Goal: Task Accomplishment & Management: Manage account settings

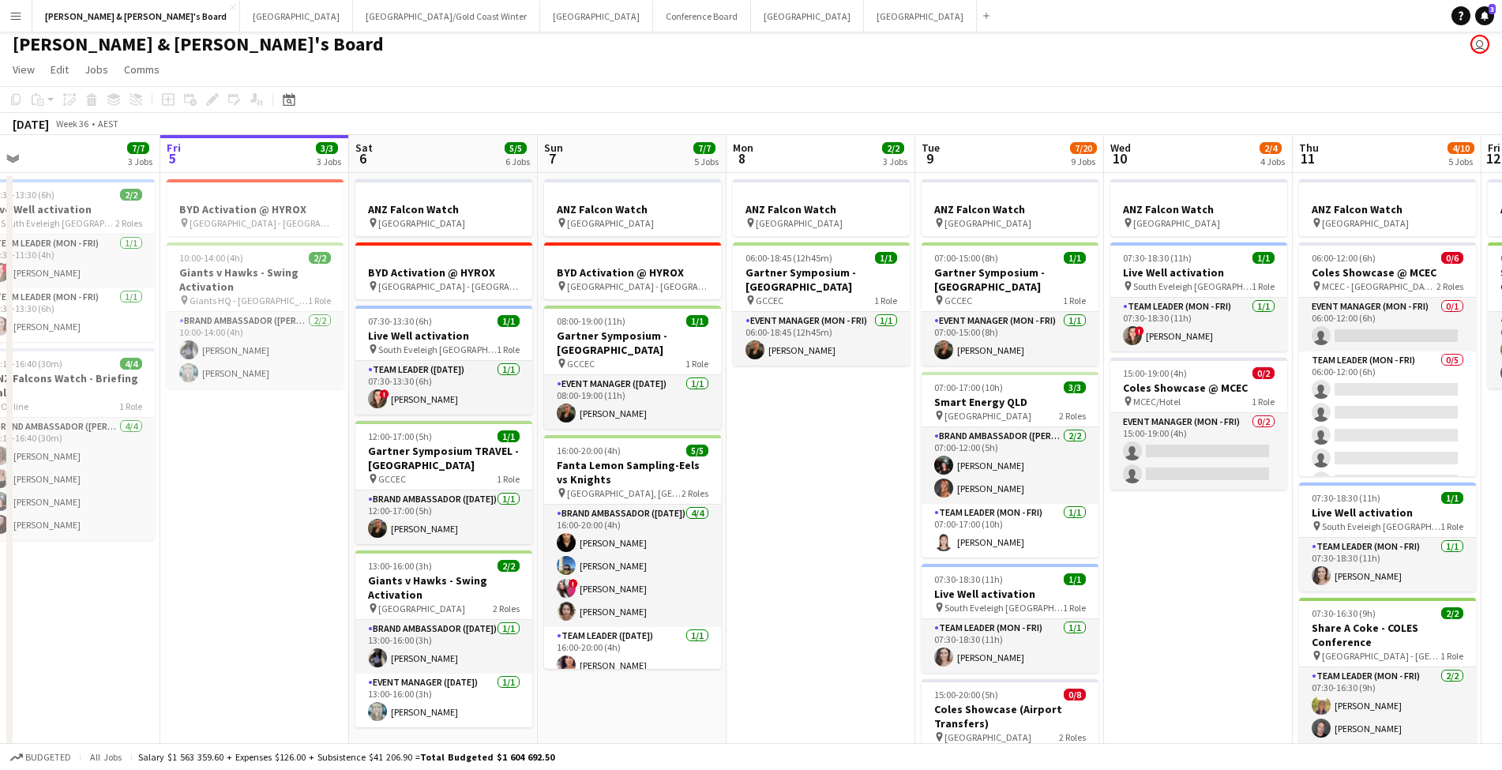
scroll to position [5, 0]
click at [240, 20] on button "Perth Close" at bounding box center [296, 16] width 113 height 31
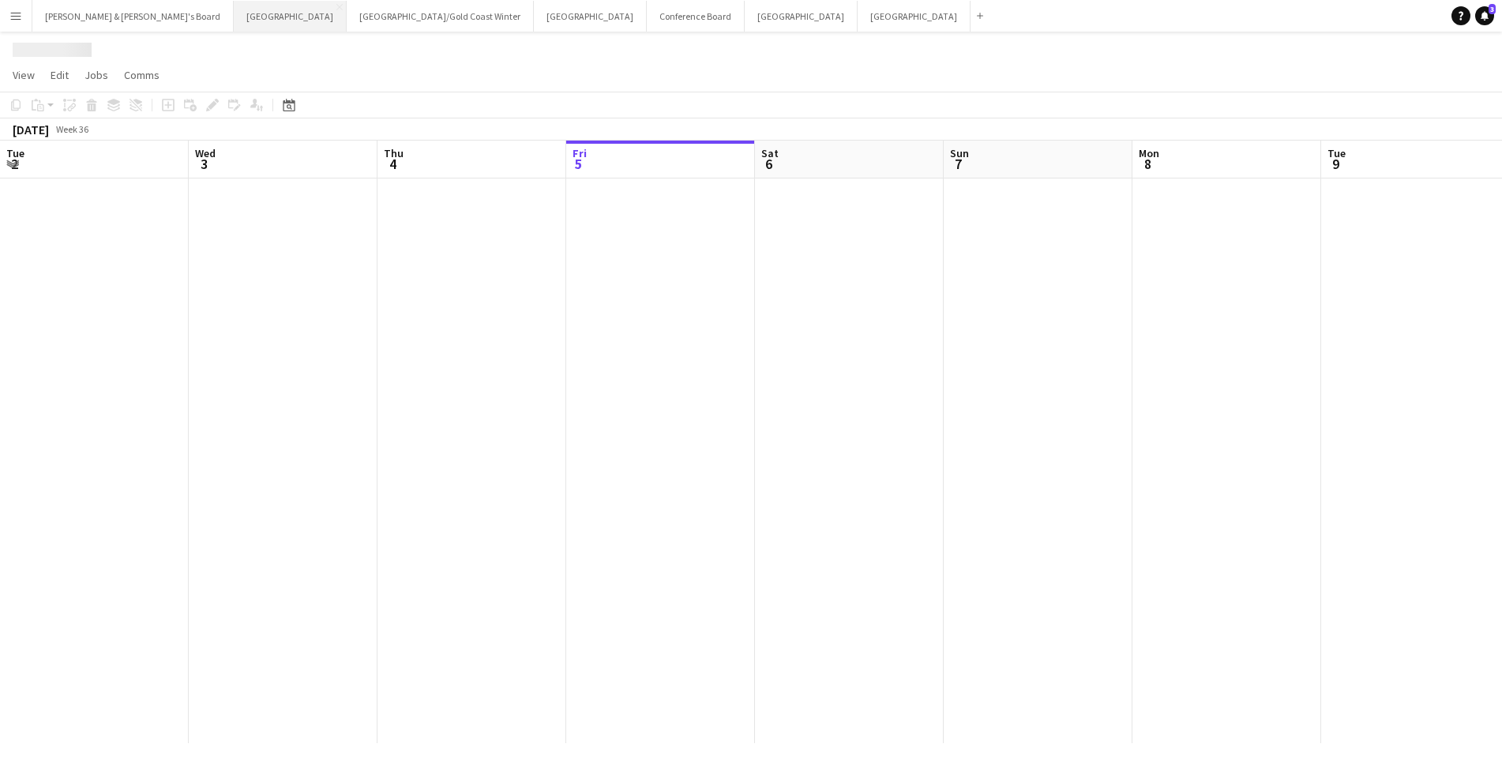
click at [234, 20] on button "Perth Close" at bounding box center [290, 16] width 113 height 31
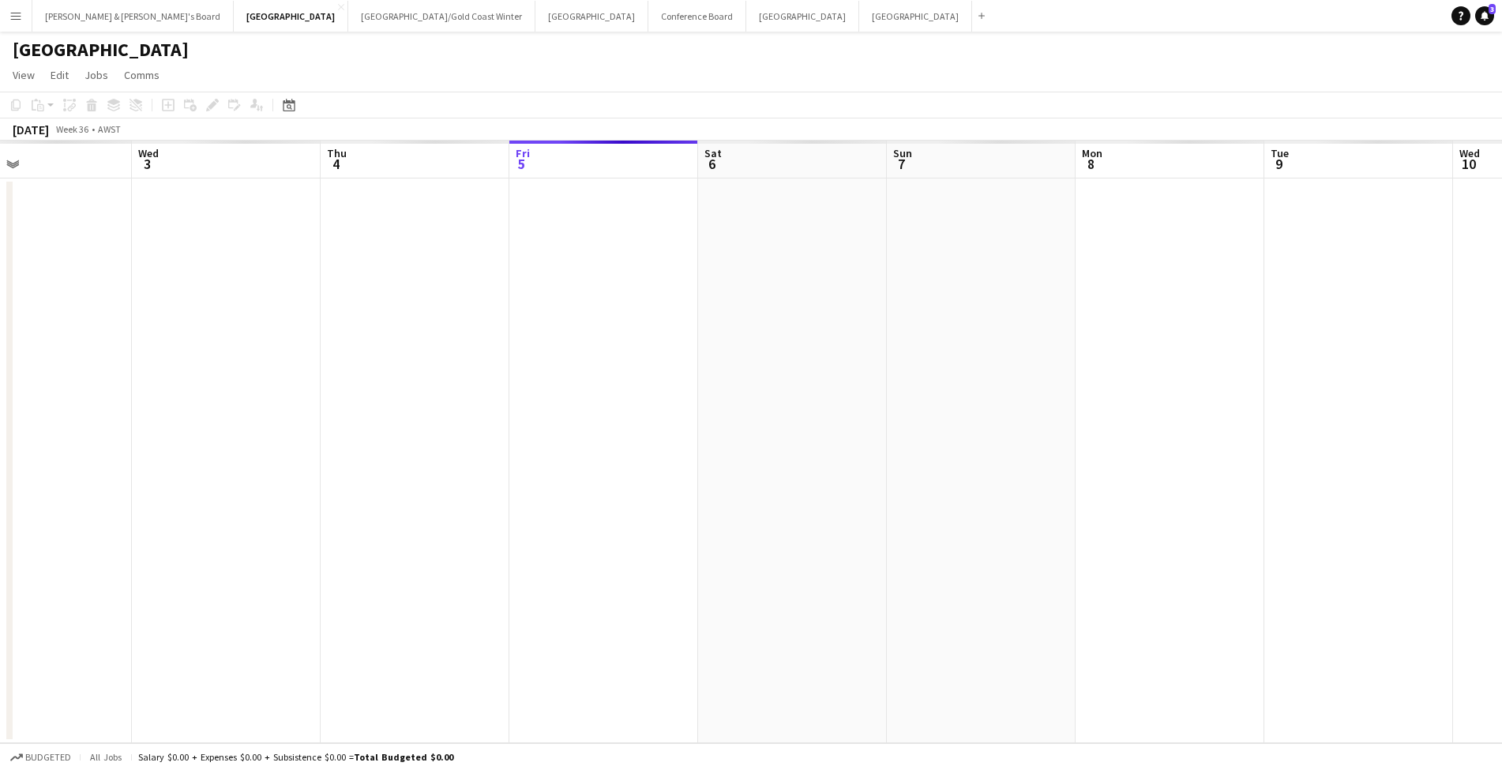
scroll to position [0, 460]
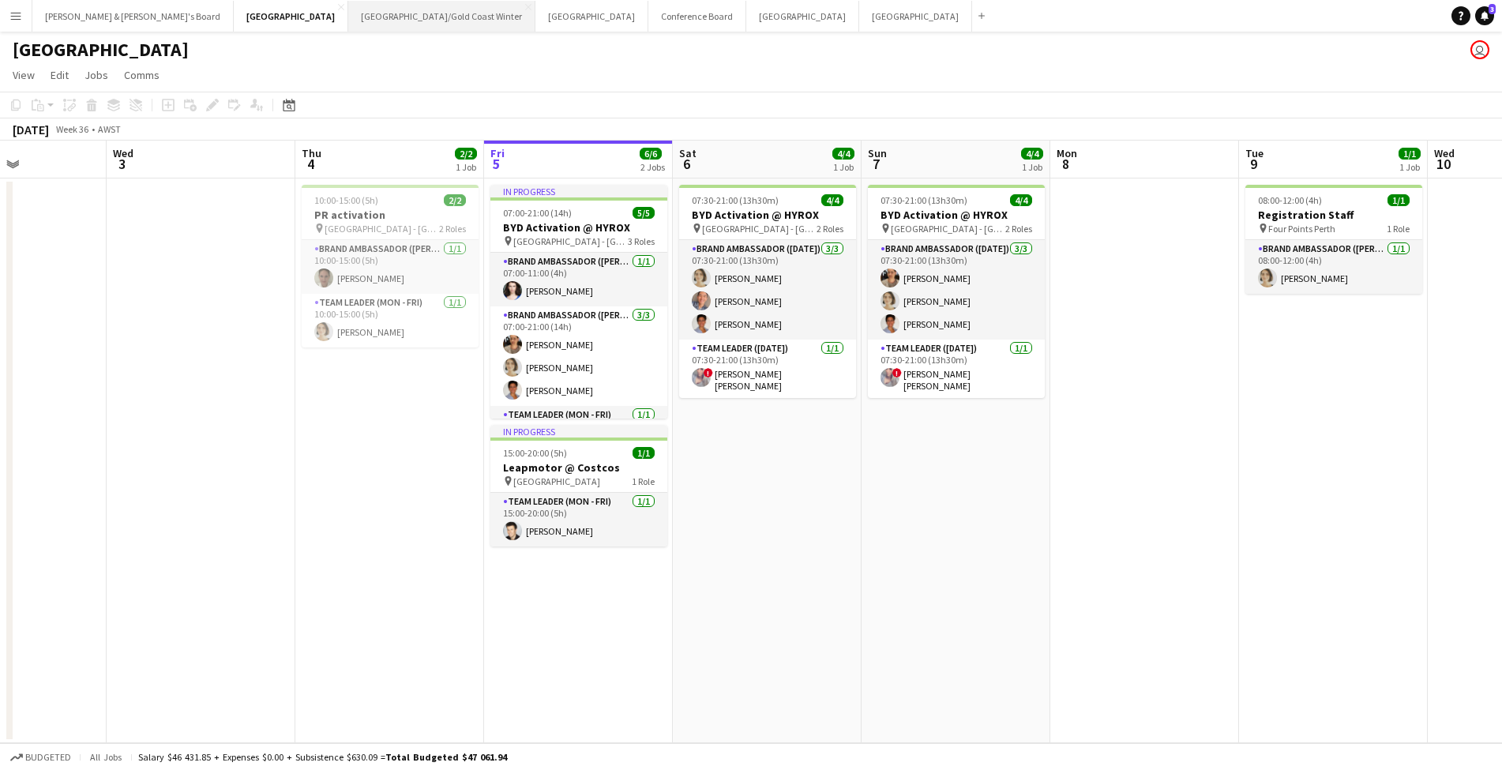
click at [348, 19] on button "[GEOGRAPHIC_DATA]/[GEOGRAPHIC_DATA] Winter Close" at bounding box center [441, 16] width 187 height 31
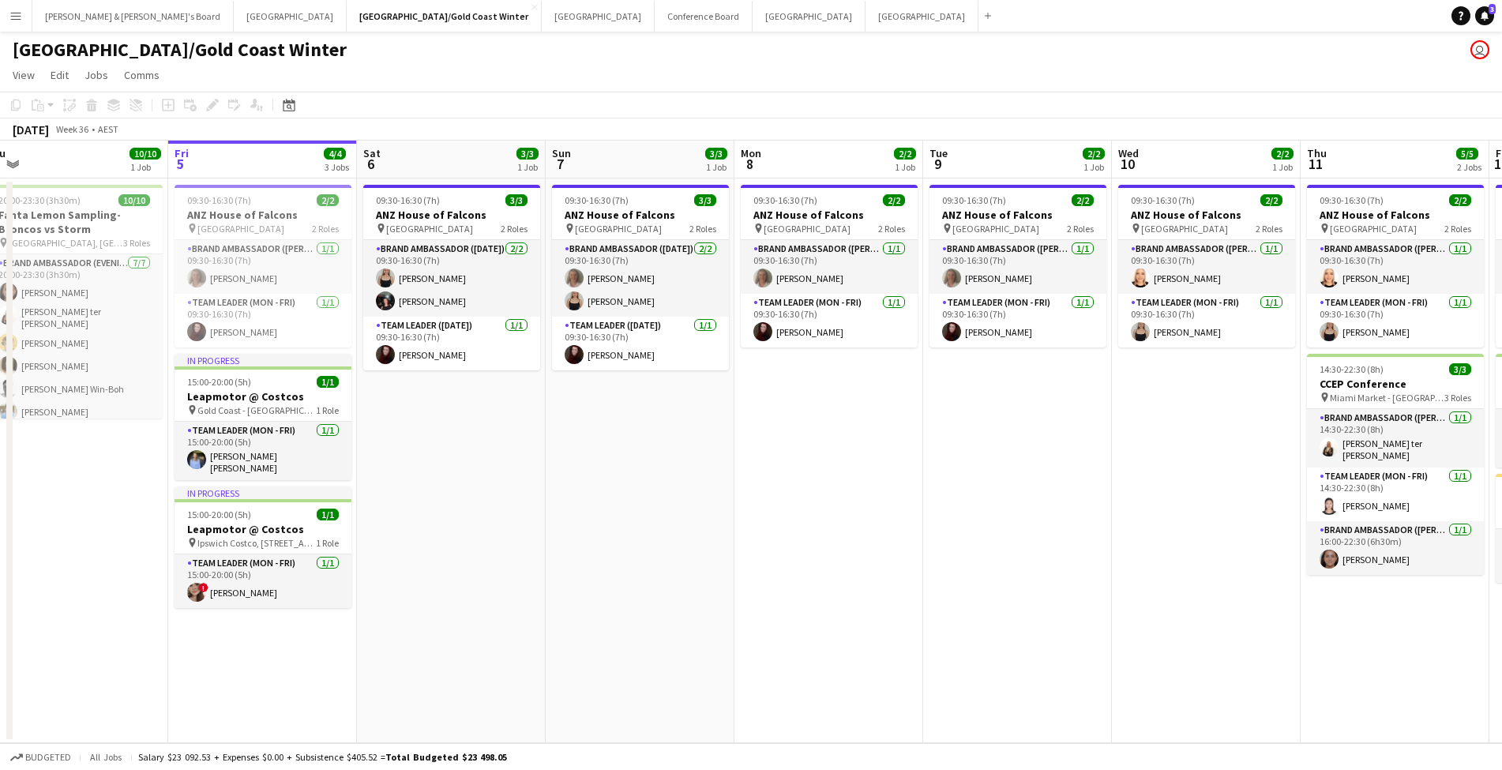
scroll to position [0, 400]
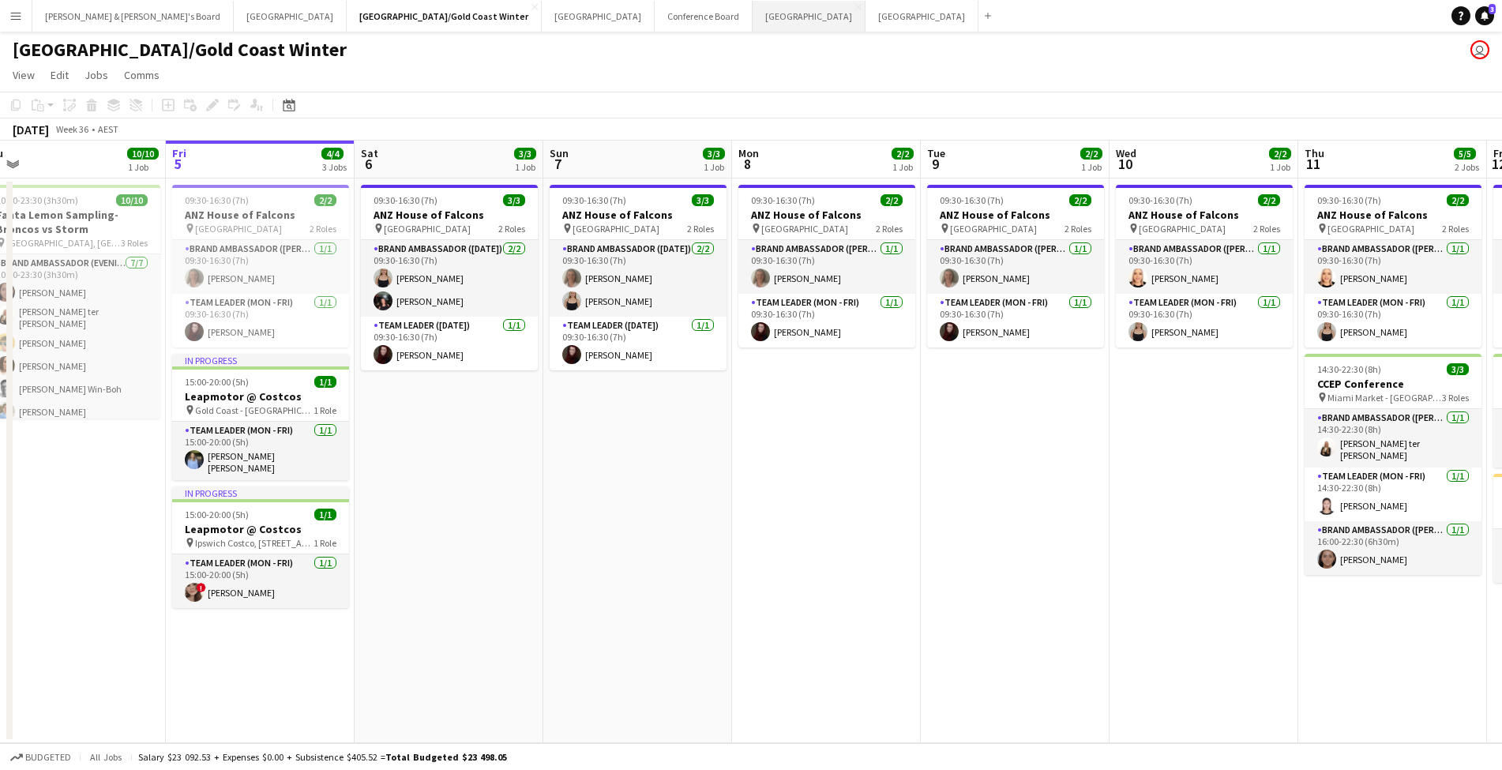
click at [753, 14] on button "Melbourne Close" at bounding box center [809, 16] width 113 height 31
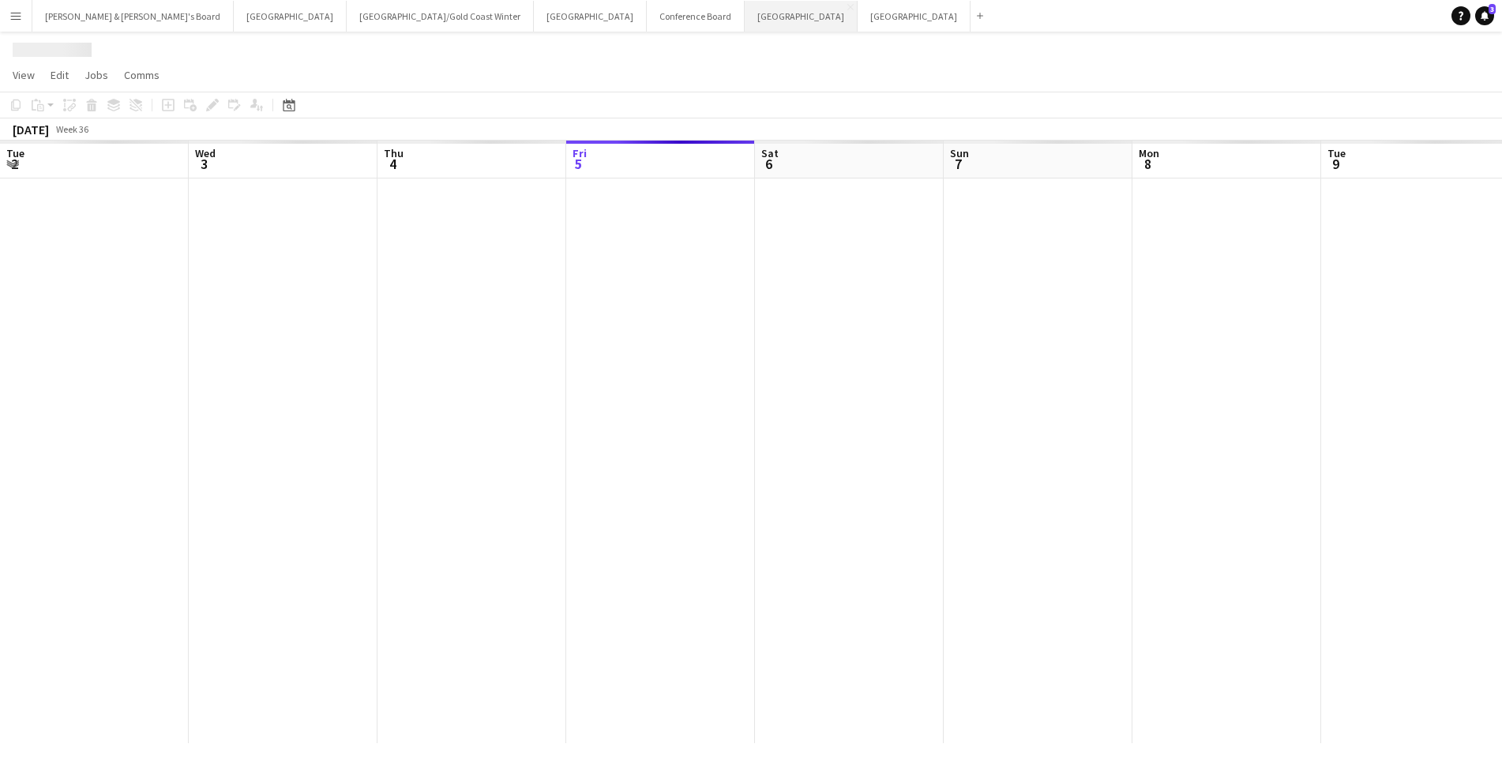
scroll to position [0, 378]
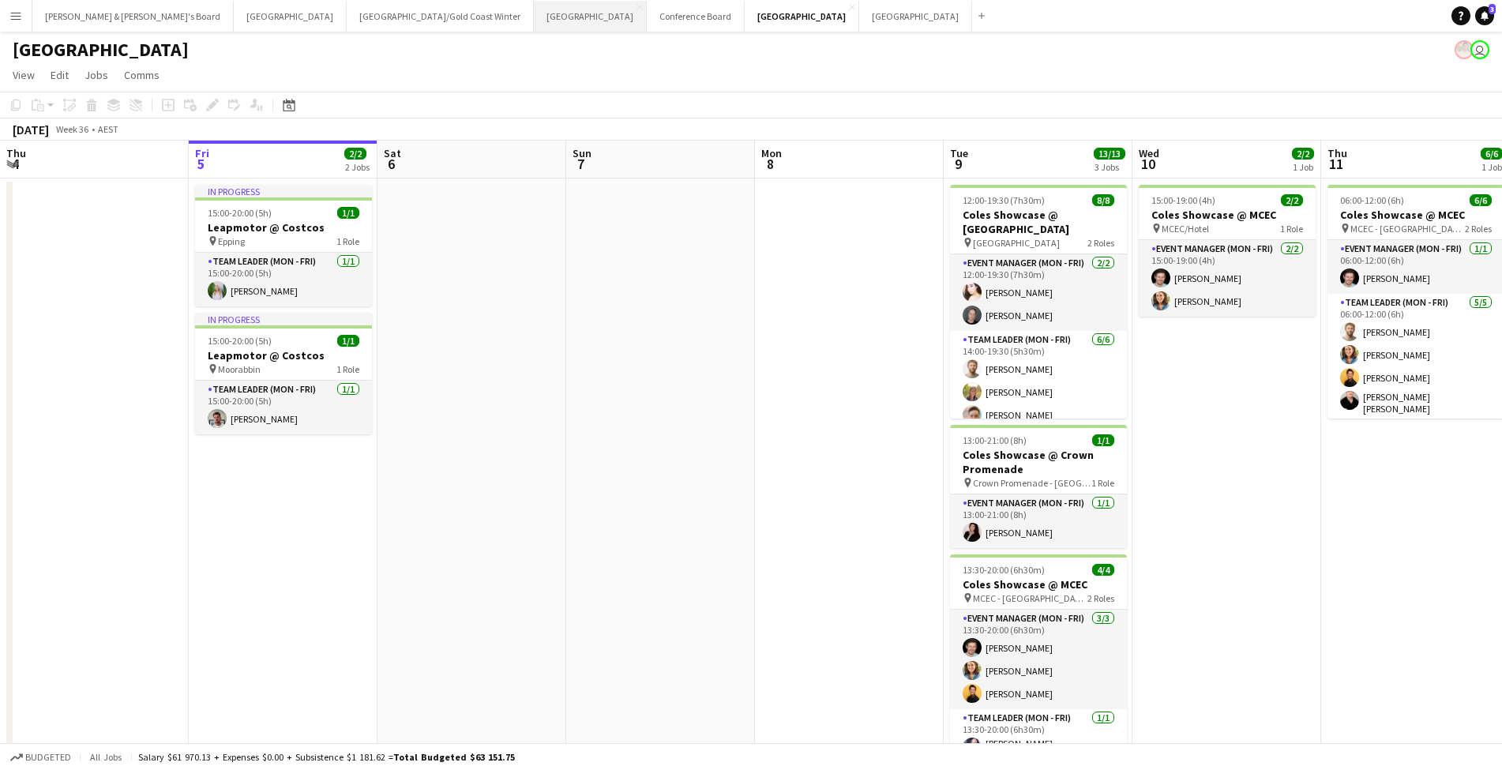
click at [534, 19] on button "Sydney Close" at bounding box center [590, 16] width 113 height 31
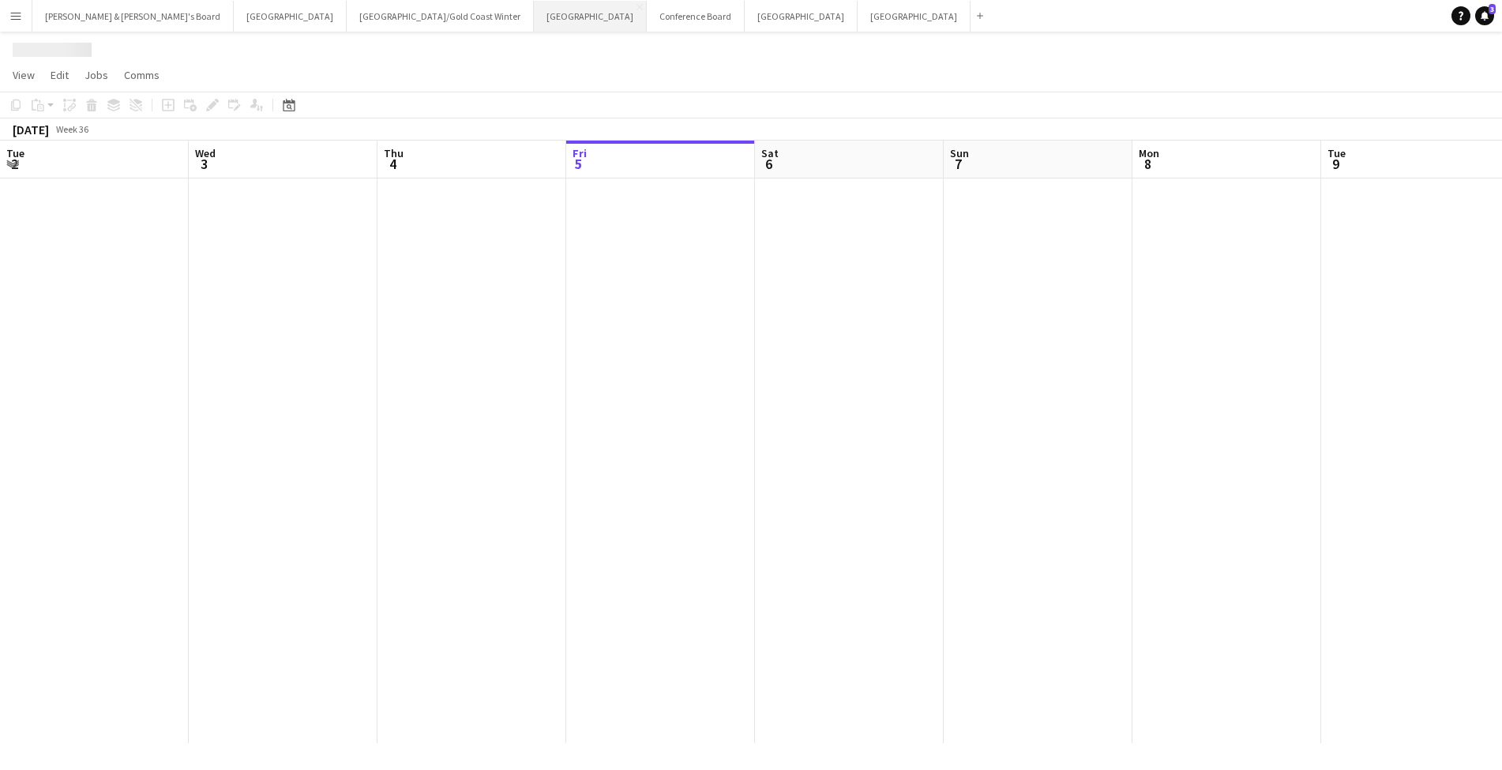
scroll to position [0, 378]
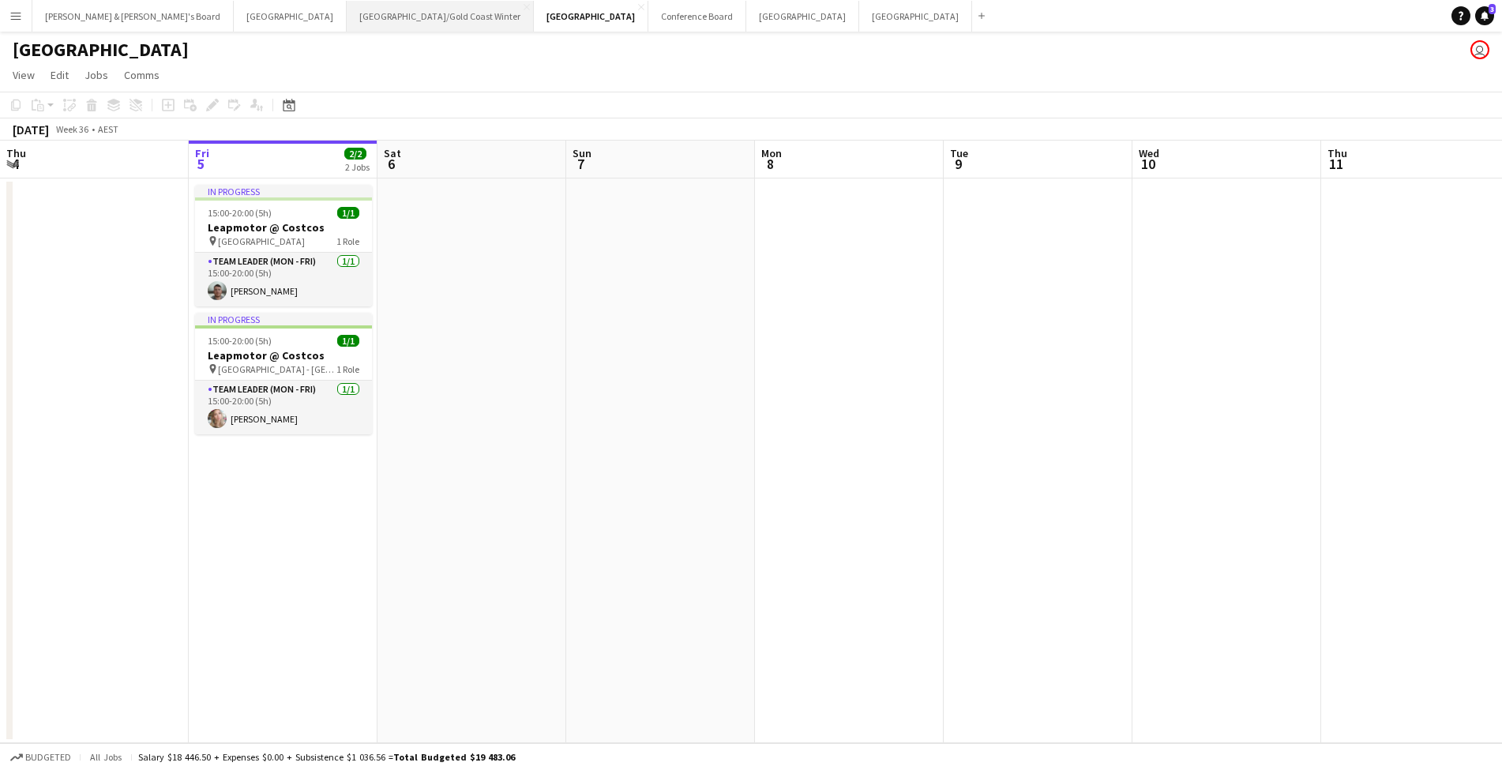
click at [347, 16] on button "[GEOGRAPHIC_DATA]/[GEOGRAPHIC_DATA] Winter Close" at bounding box center [440, 16] width 187 height 31
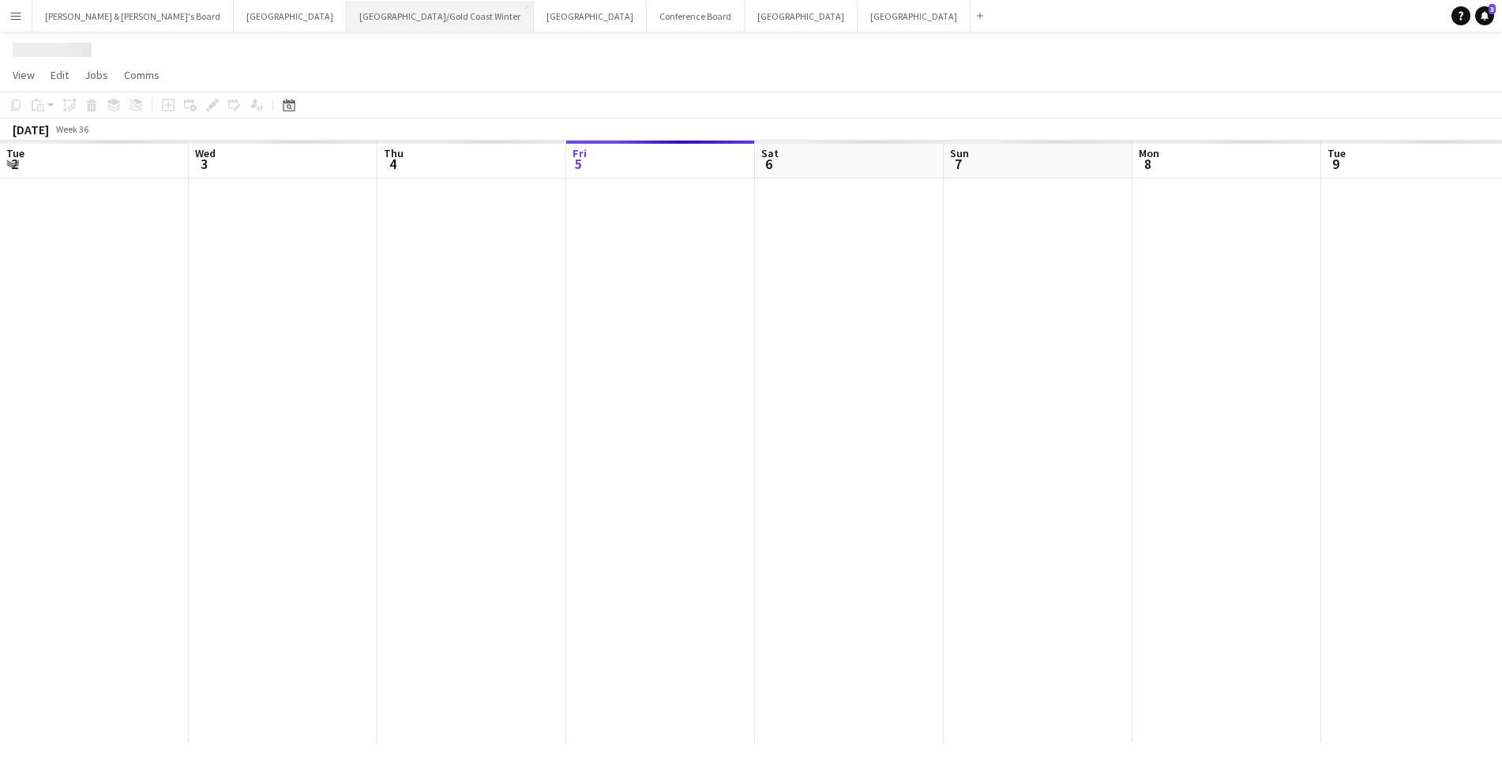
scroll to position [0, 378]
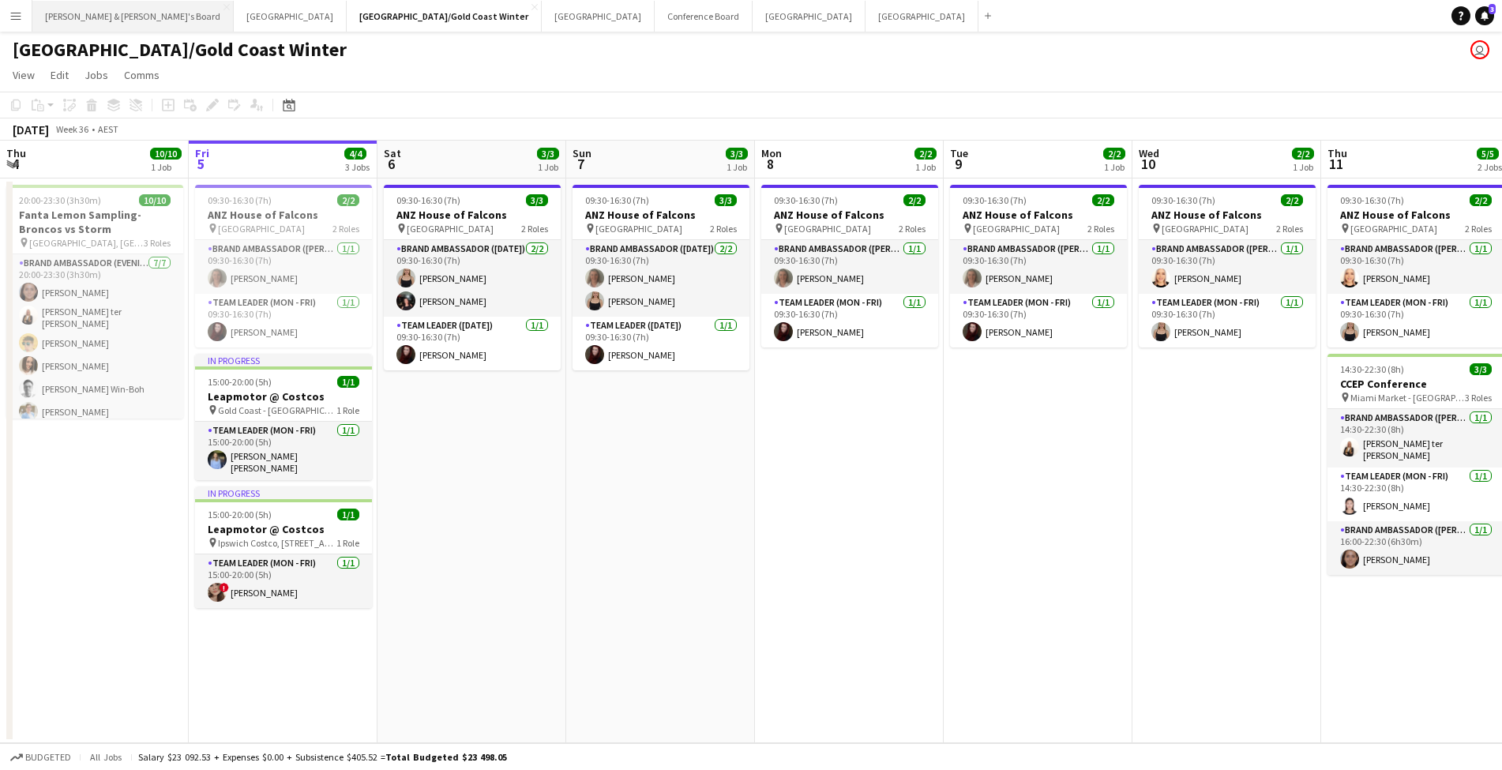
click at [75, 13] on button "[PERSON_NAME] & [PERSON_NAME]'s Board Close" at bounding box center [132, 16] width 201 height 31
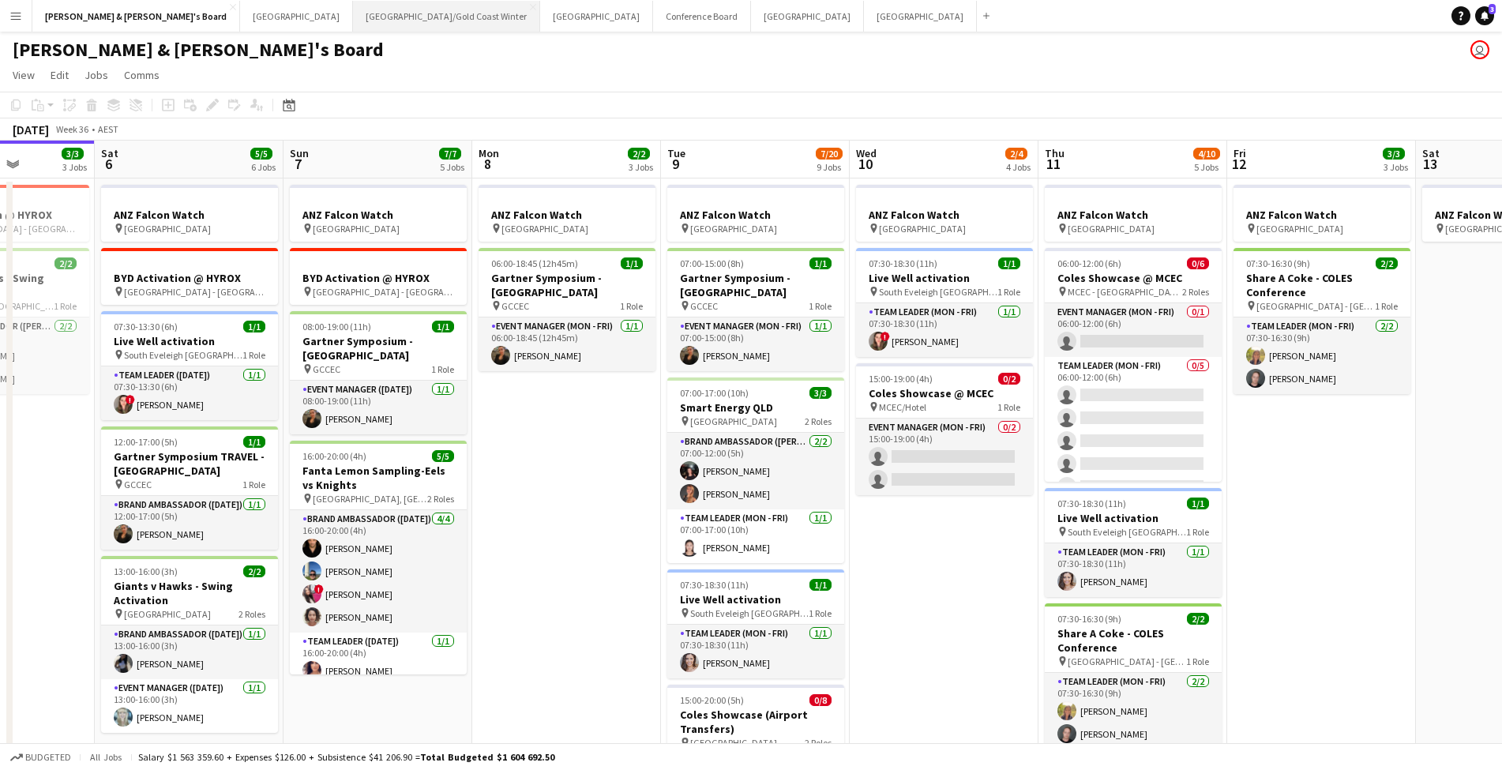
click at [353, 25] on button "[GEOGRAPHIC_DATA]/[GEOGRAPHIC_DATA] Winter Close" at bounding box center [446, 16] width 187 height 31
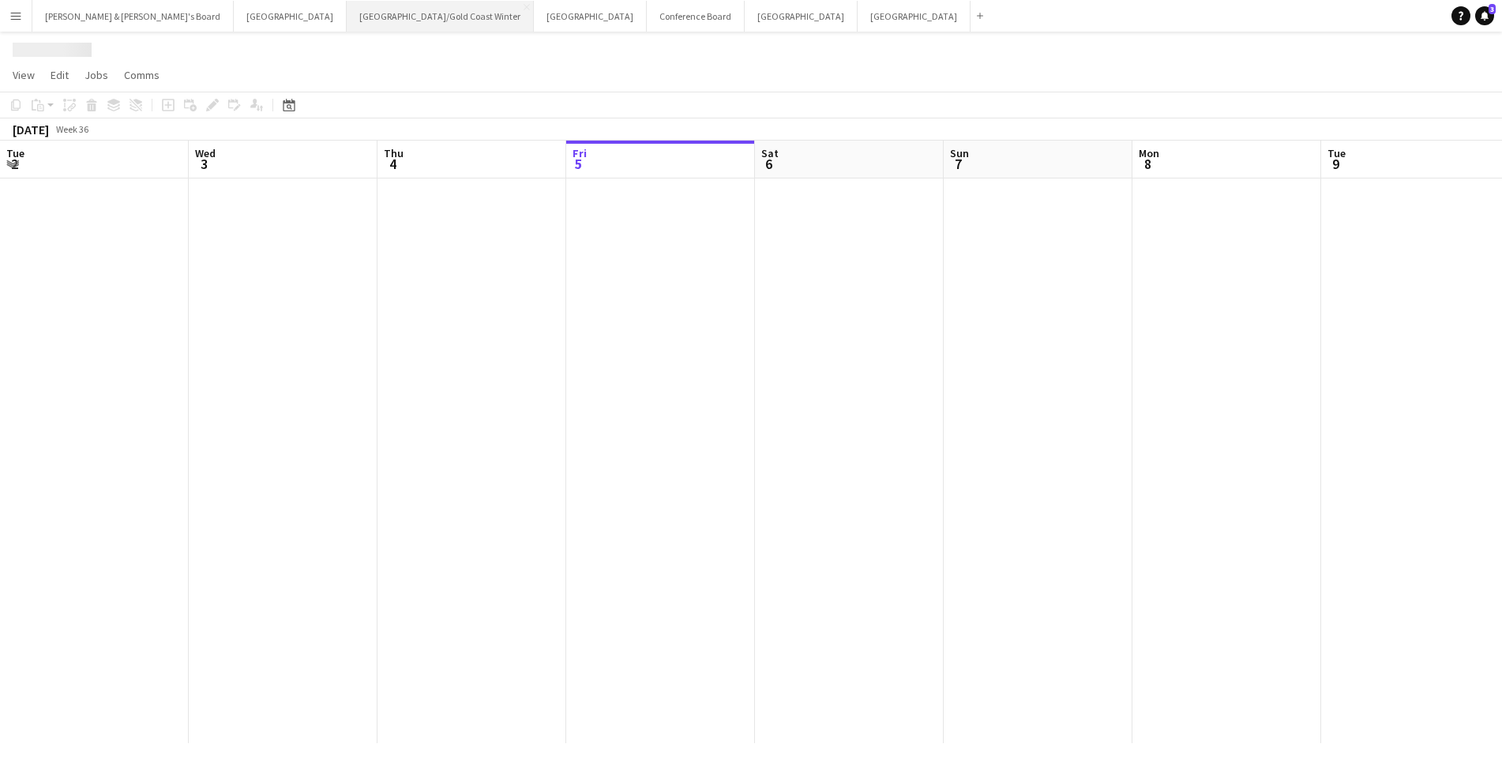
scroll to position [0, 378]
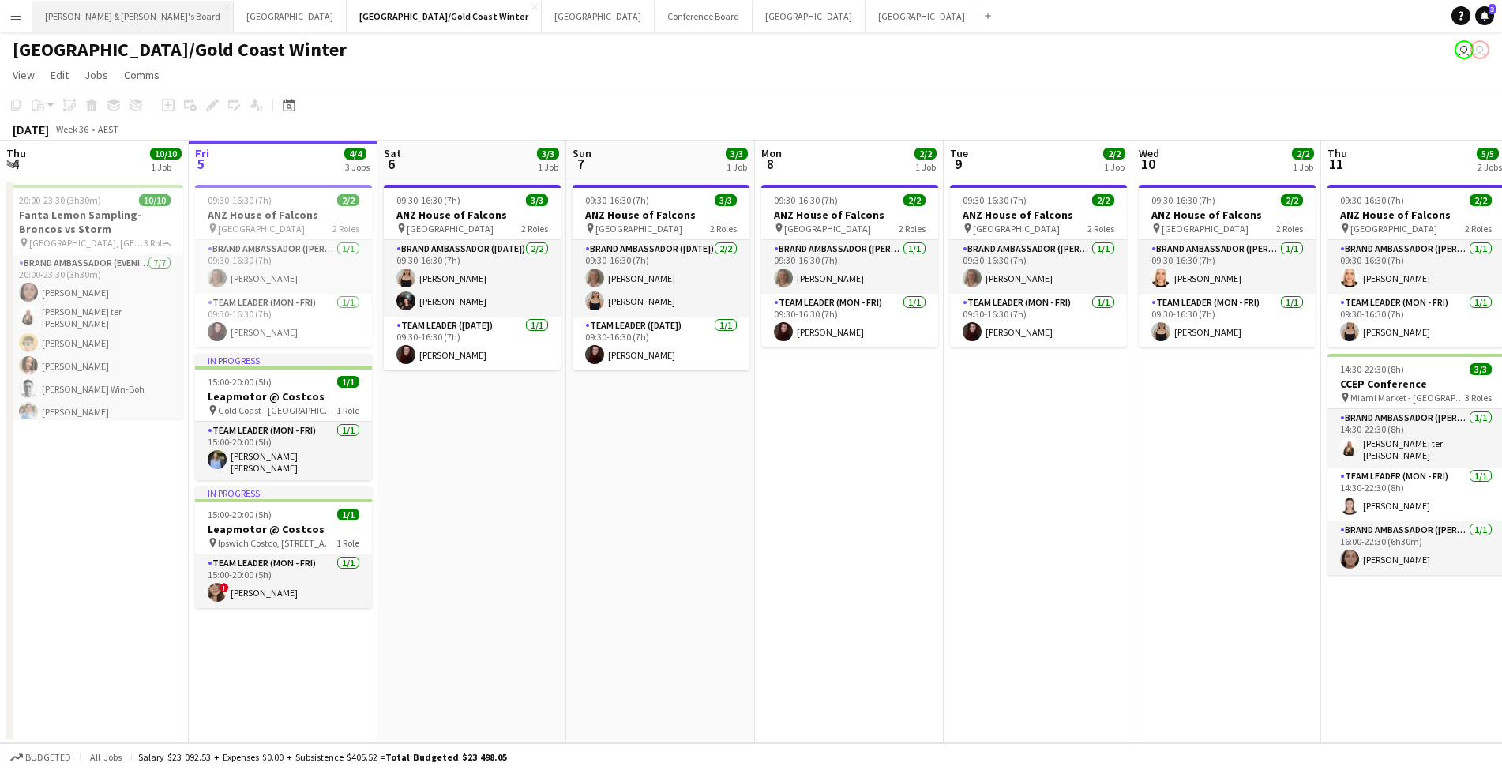
click at [101, 19] on button "[PERSON_NAME] & [PERSON_NAME]'s Board Close" at bounding box center [132, 16] width 201 height 31
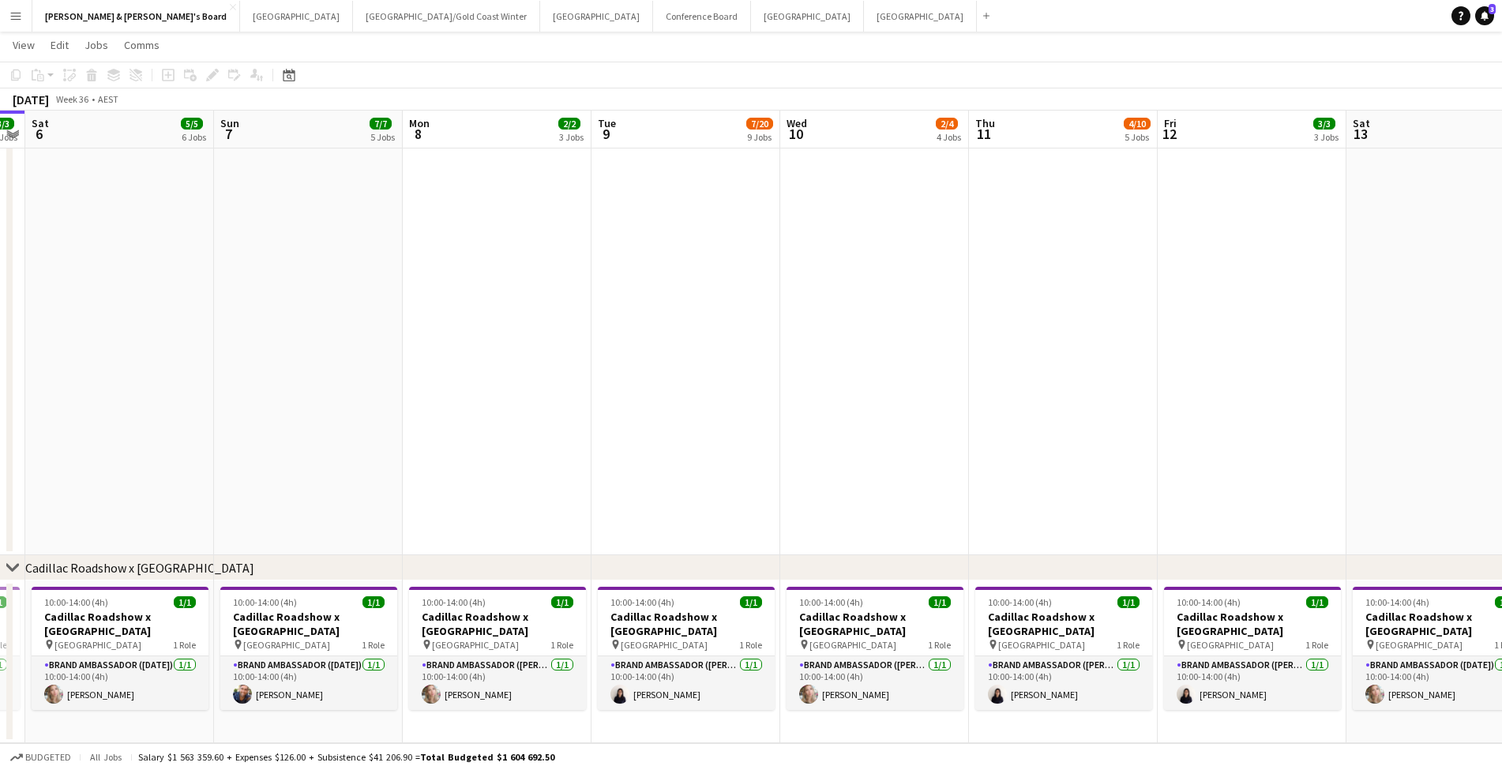
scroll to position [1388, 0]
click at [980, 19] on button "Add" at bounding box center [986, 15] width 13 height 13
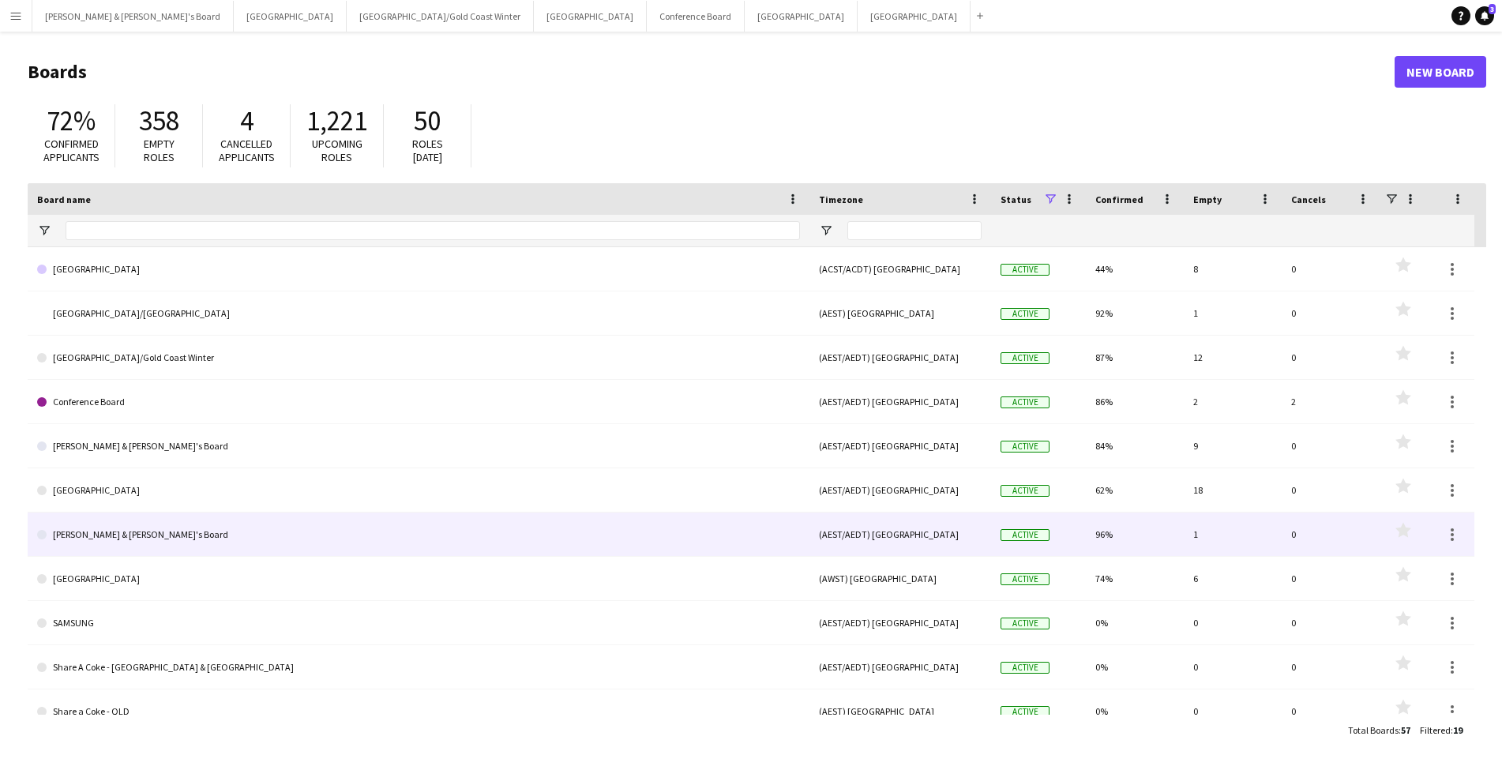
click at [100, 542] on link "[PERSON_NAME] & [PERSON_NAME]'s Board" at bounding box center [418, 535] width 763 height 44
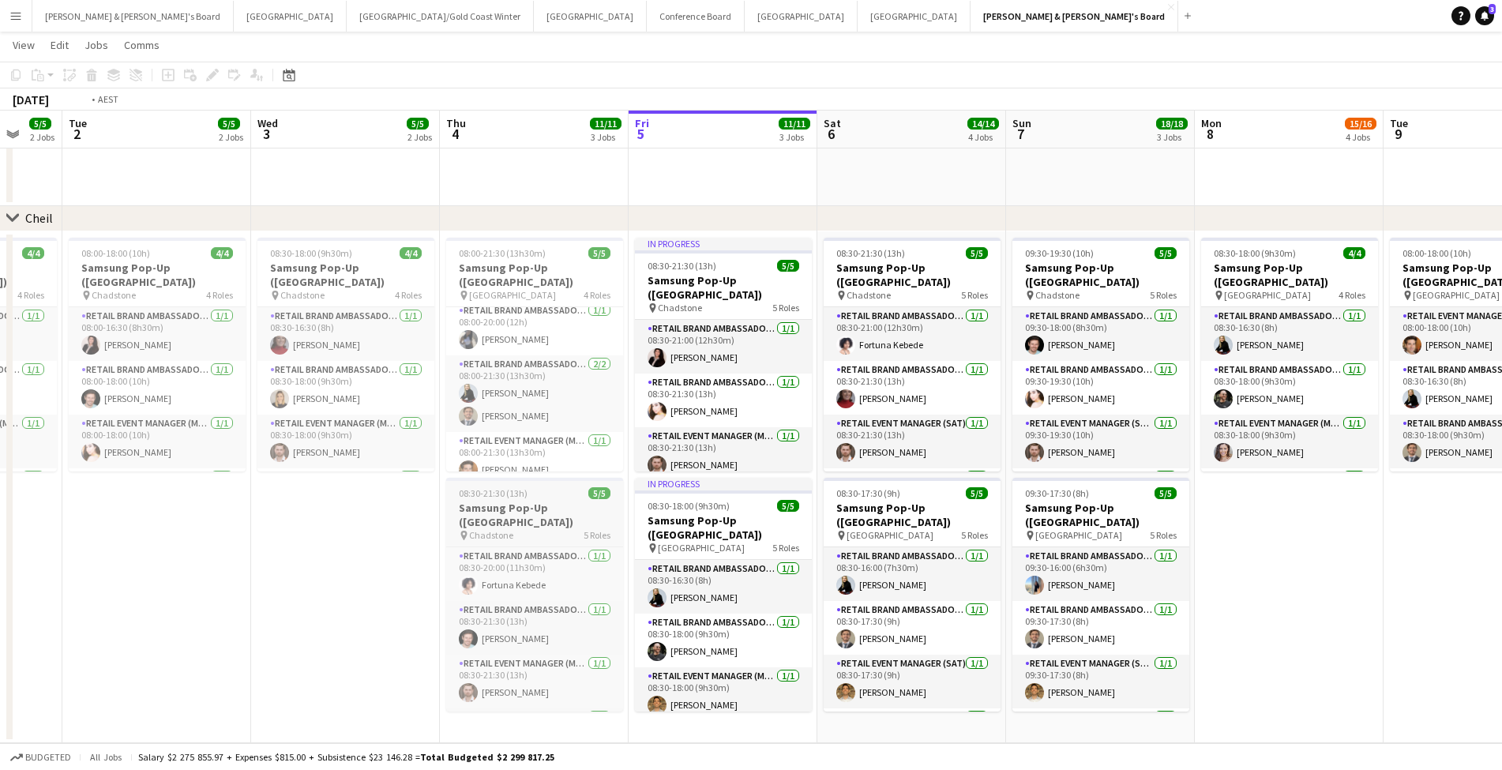
scroll to position [0, 504]
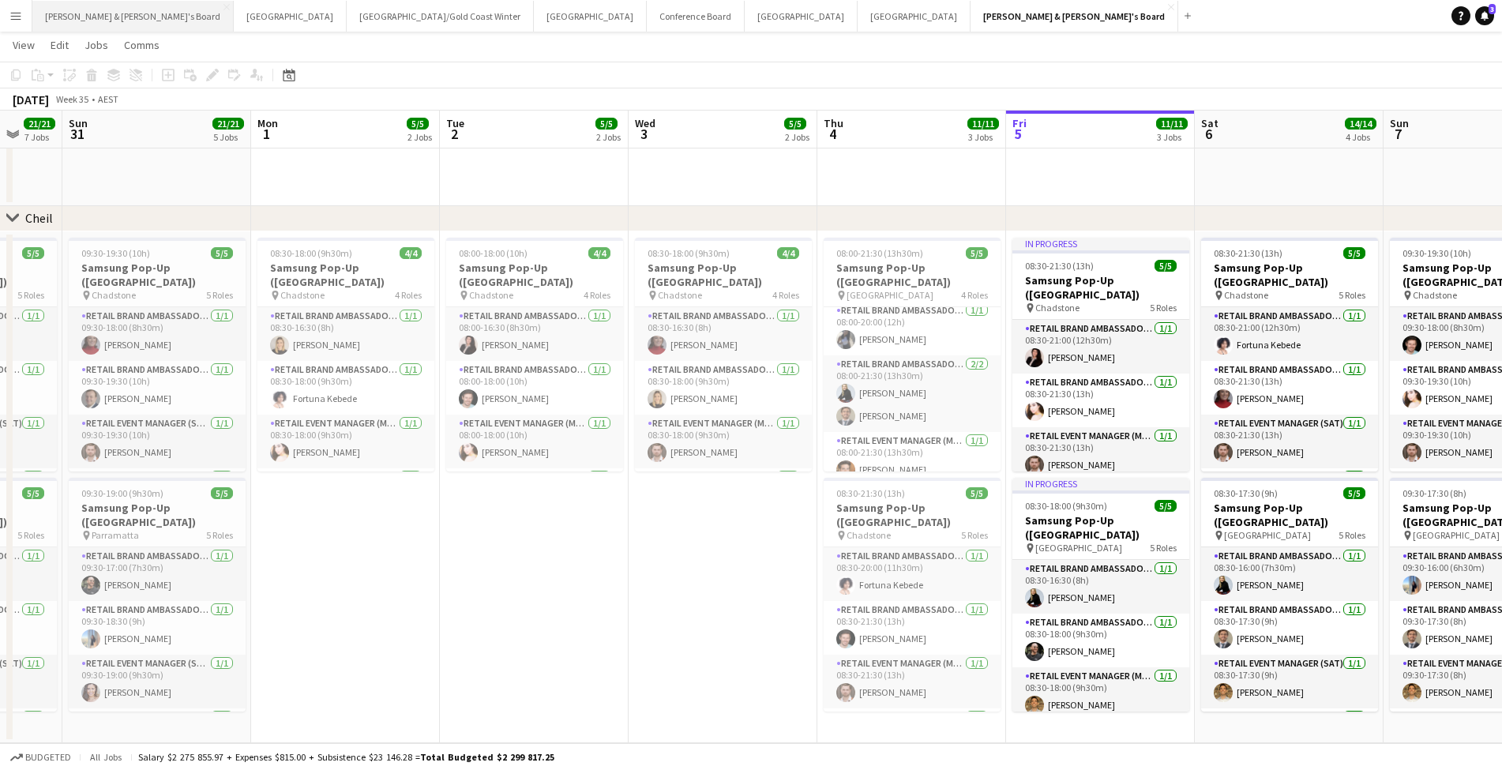
click at [92, 21] on button "[PERSON_NAME] & [PERSON_NAME]'s Board Close" at bounding box center [132, 16] width 201 height 31
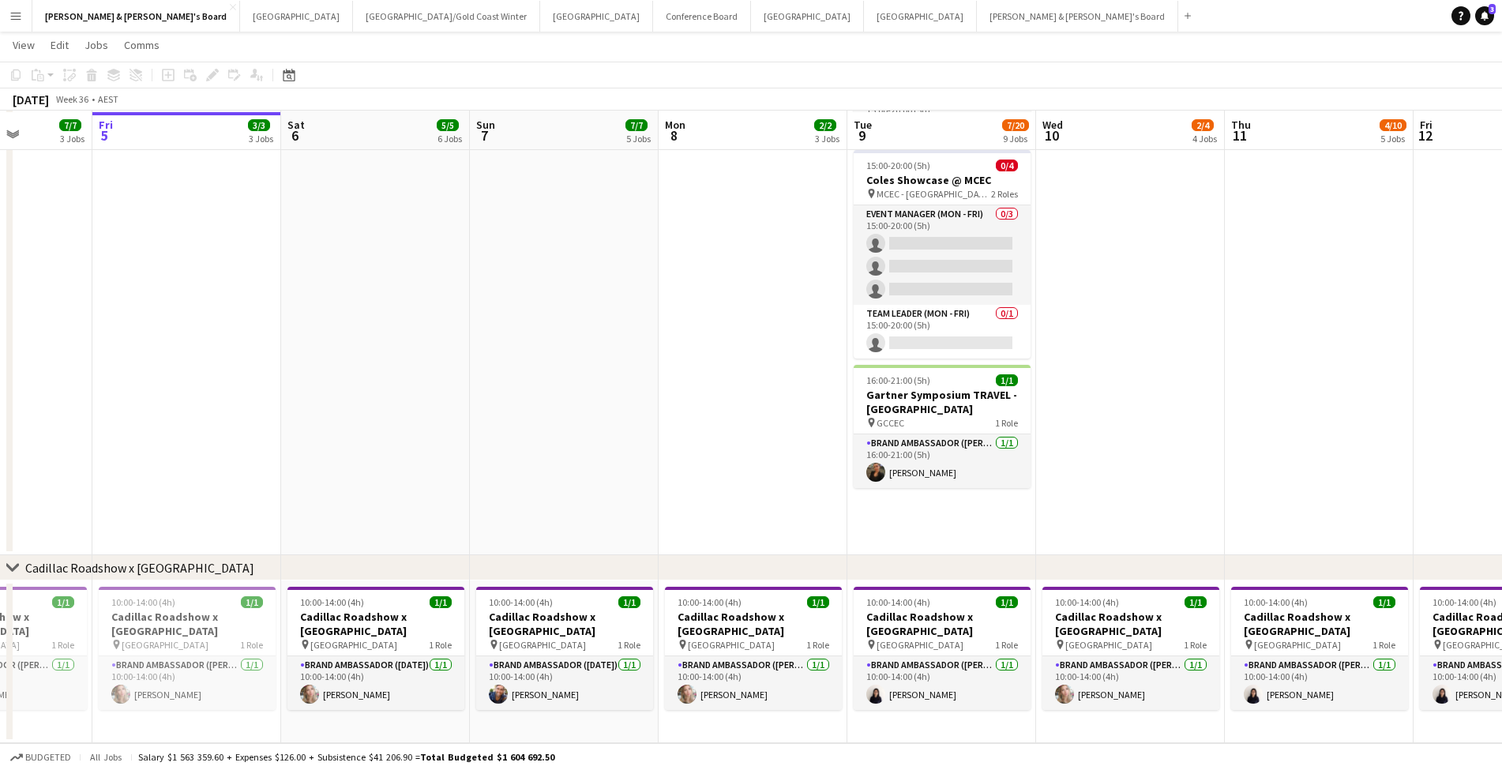
scroll to position [889, 0]
click at [929, 674] on app-card-role "Brand Ambassador (Mon - Fri) [DATE] 10:00-14:00 (4h) [PERSON_NAME]" at bounding box center [942, 683] width 177 height 54
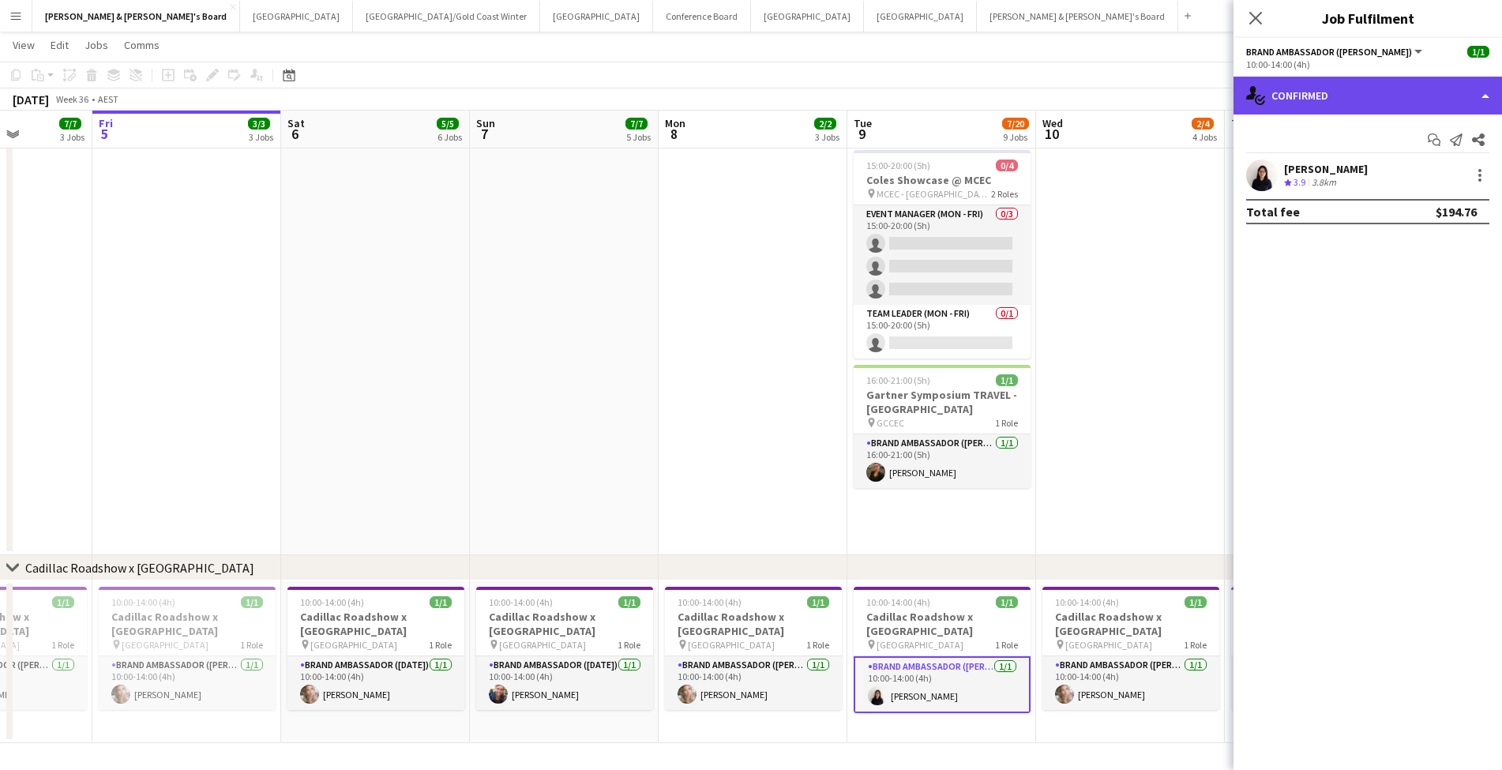
click at [1360, 89] on div "single-neutral-actions-check-2 Confirmed" at bounding box center [1368, 96] width 269 height 38
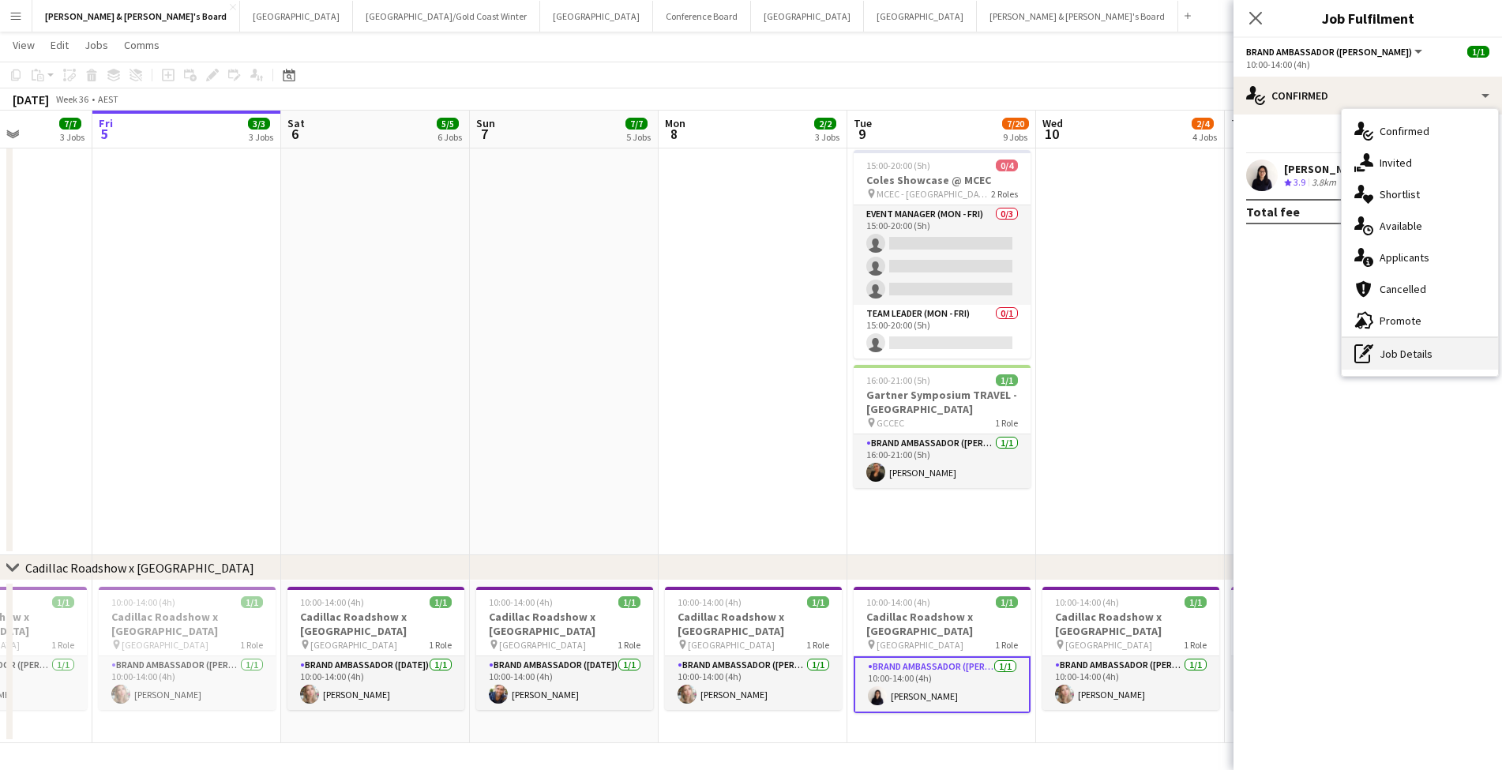
click at [1429, 350] on div "pen-write Job Details" at bounding box center [1420, 354] width 156 height 32
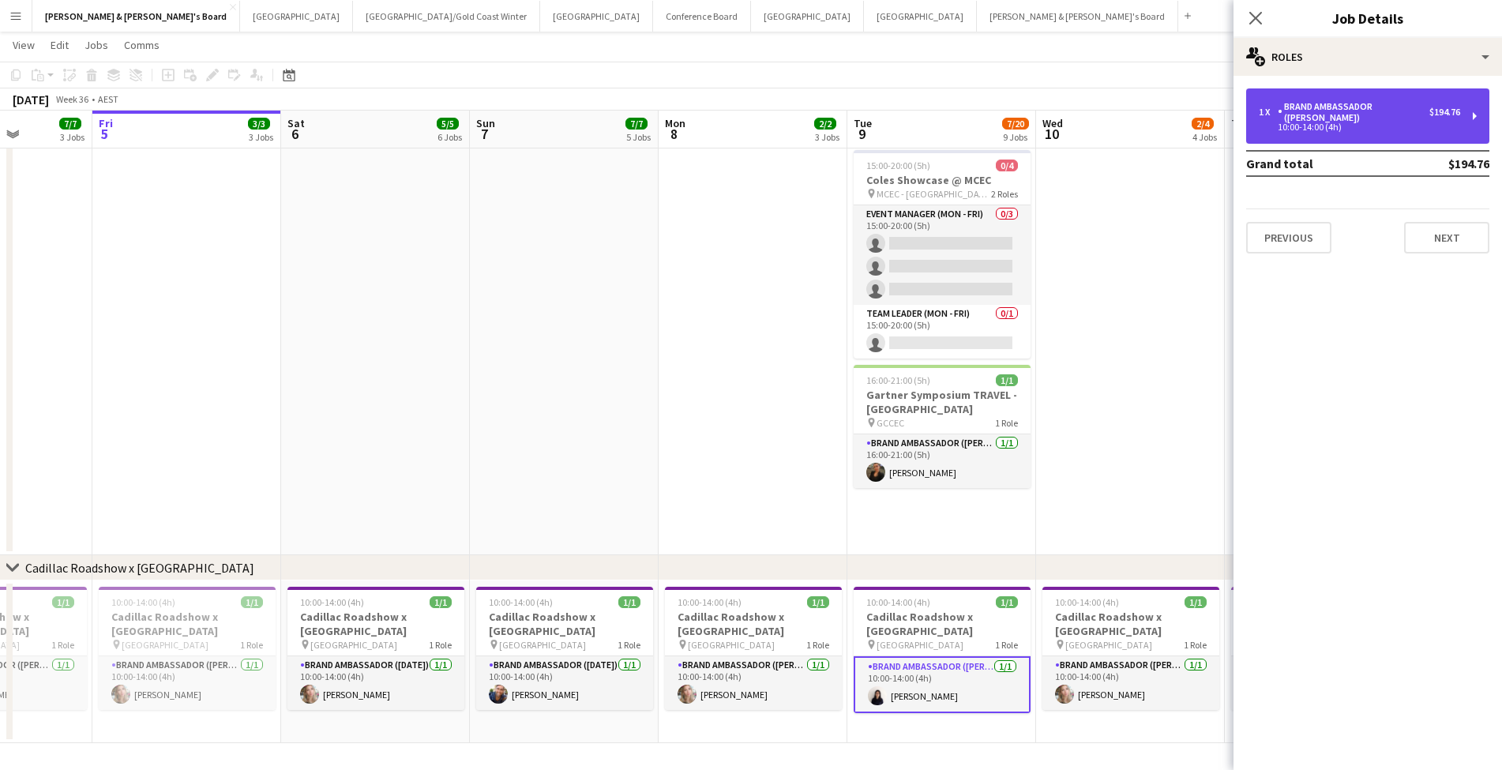
click at [1357, 121] on div "1 x Brand Ambassador (Mon - Fri) $194.76 10:00-14:00 (4h)" at bounding box center [1367, 115] width 243 height 55
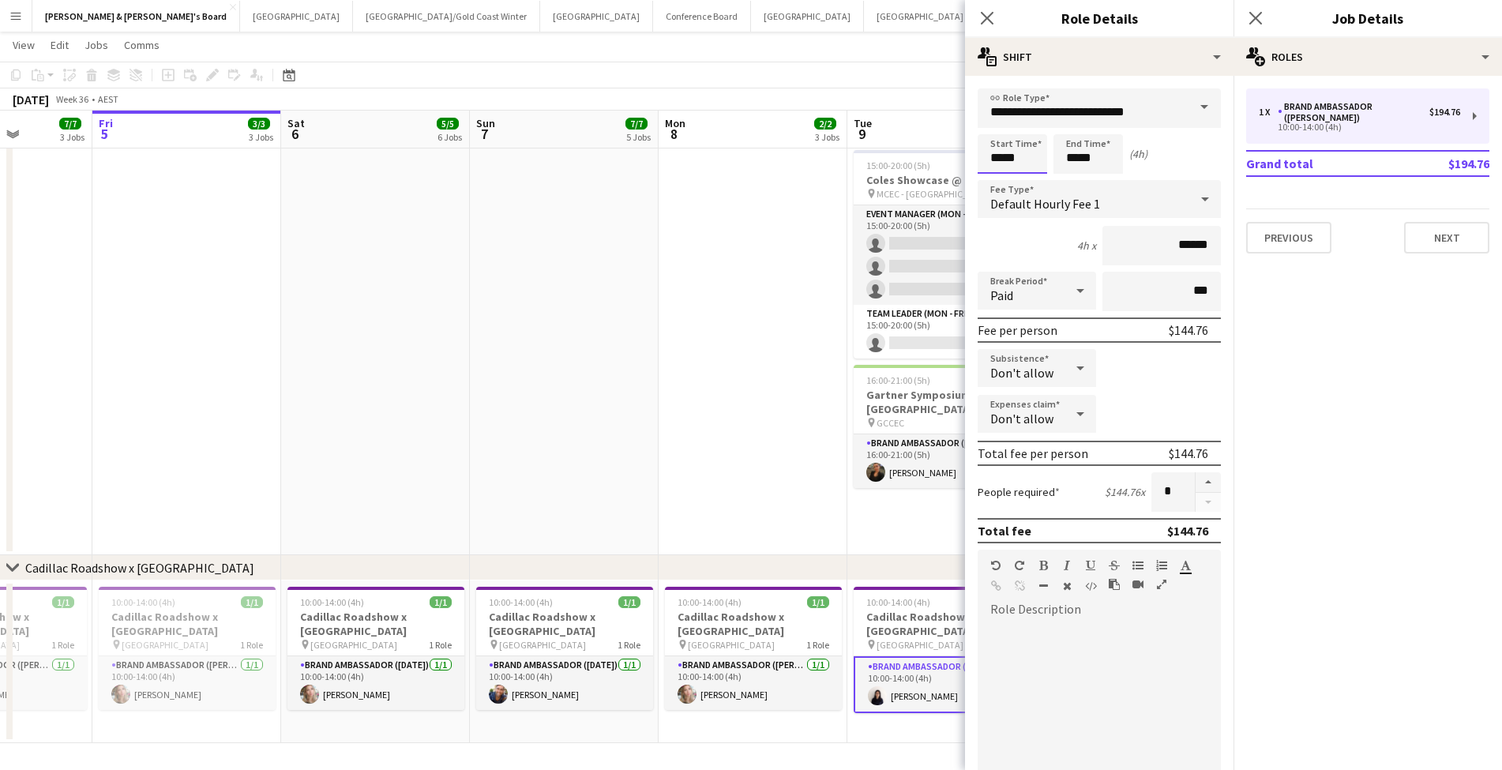
click at [994, 150] on input "*****" at bounding box center [1013, 153] width 70 height 39
type input "*****"
click at [996, 120] on div at bounding box center [997, 126] width 32 height 16
click at [1090, 137] on input "*****" at bounding box center [1089, 153] width 70 height 39
type input "*****"
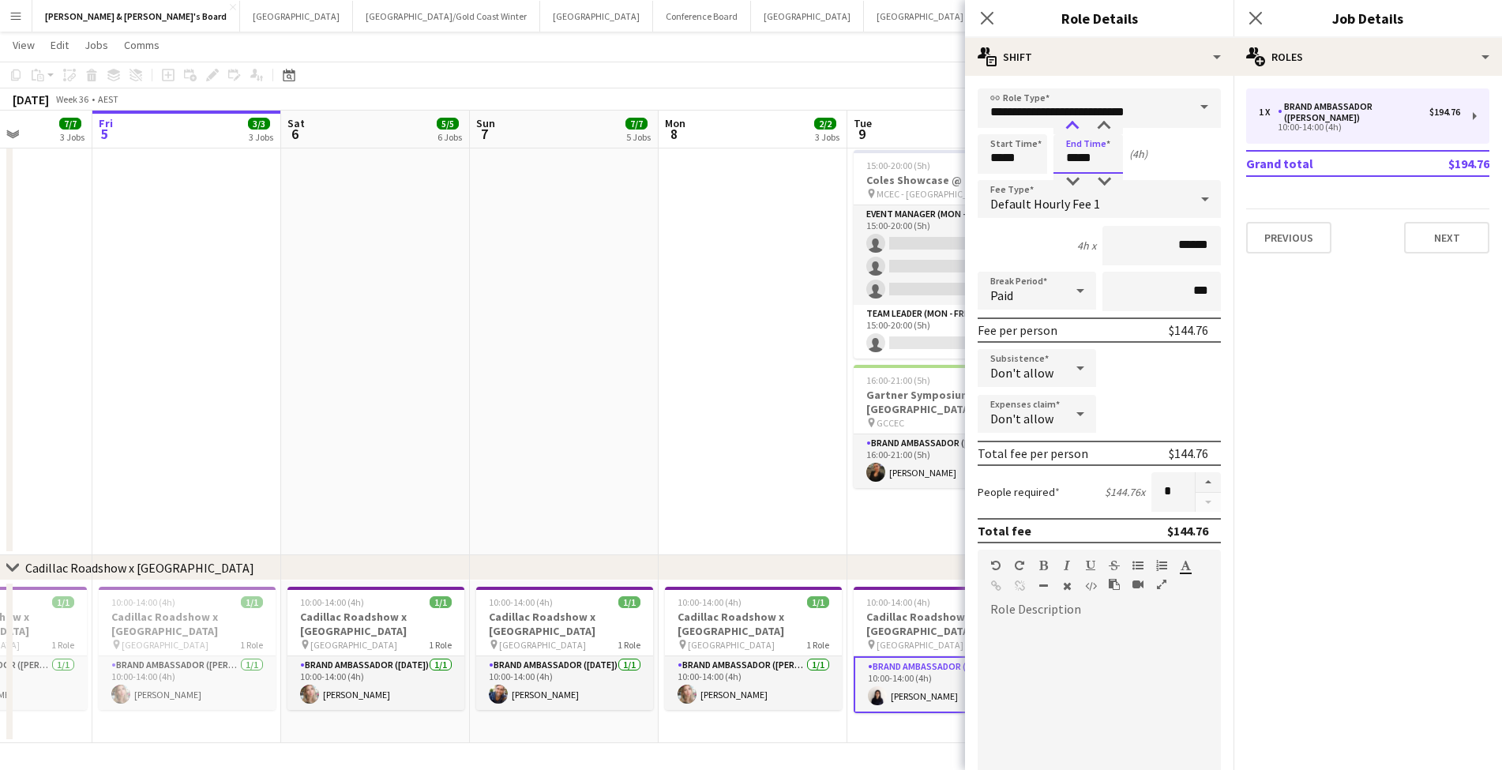
click at [1073, 123] on div at bounding box center [1073, 126] width 32 height 16
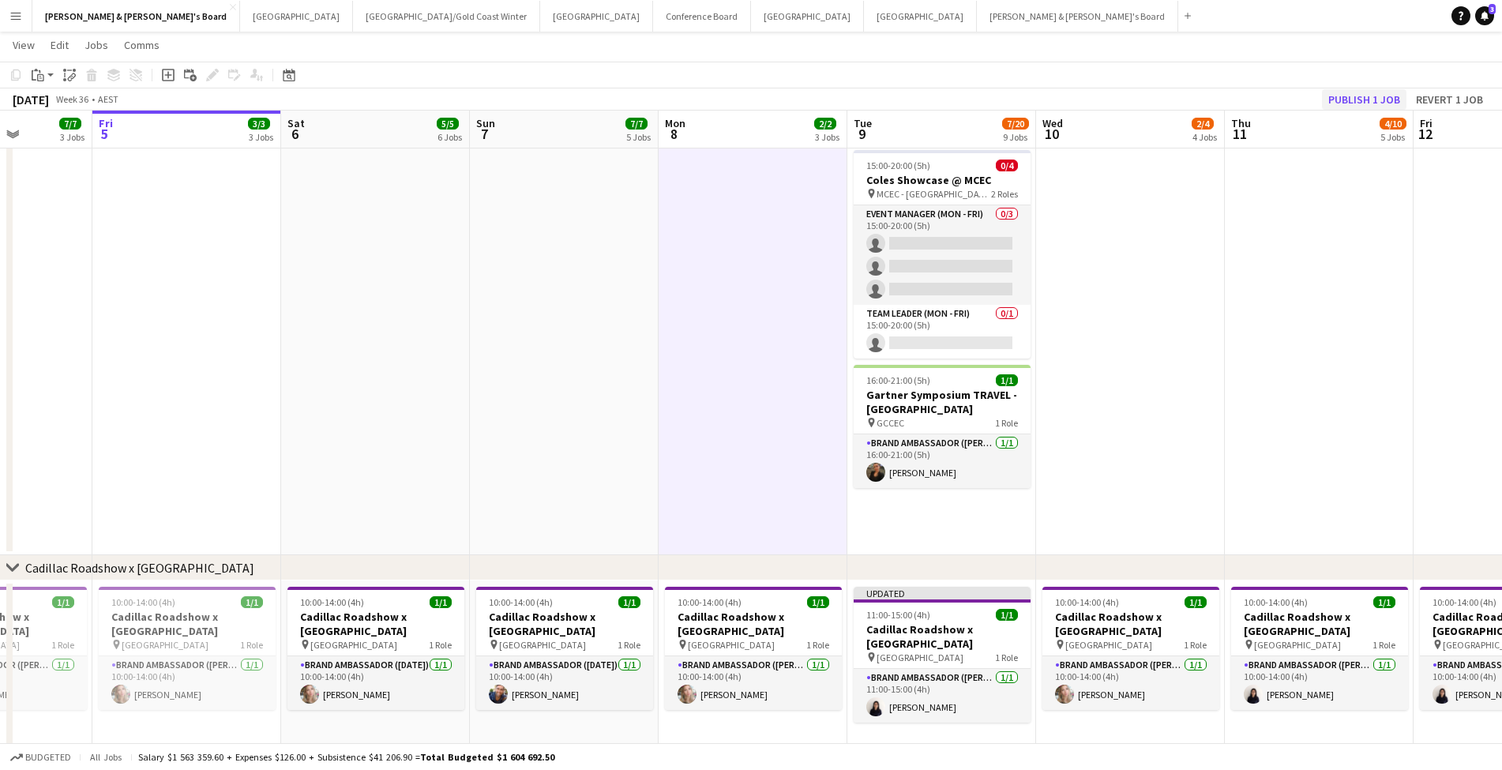
click at [1369, 100] on button "Publish 1 job" at bounding box center [1364, 99] width 85 height 21
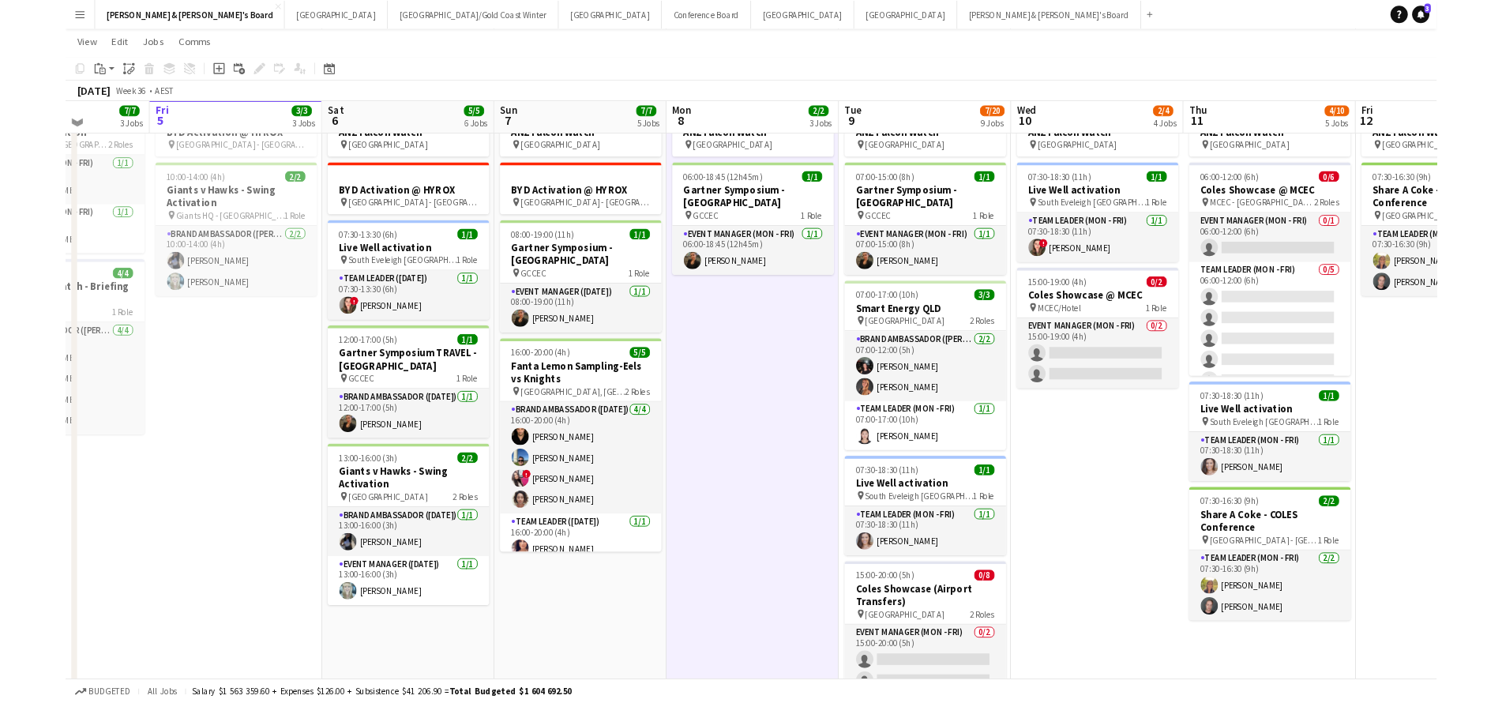
scroll to position [69, 0]
